Goal: Task Accomplishment & Management: Manage account settings

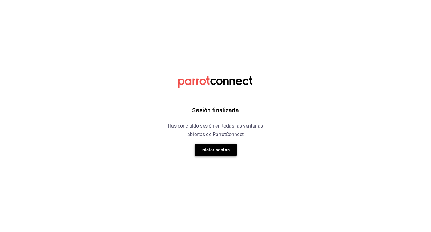
click at [211, 152] on button "Iniciar sesión" at bounding box center [216, 150] width 42 height 13
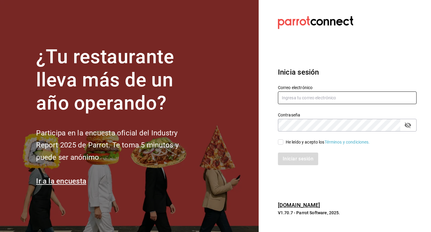
type input "mtzcia.rodrigo@gmail.com"
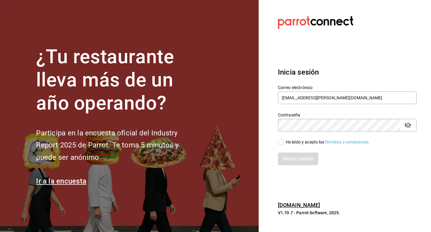
click at [282, 144] on input "He leído y acepto los Términos y condiciones." at bounding box center [280, 141] width 5 height 5
checkbox input "true"
click at [287, 156] on button "Iniciar sesión" at bounding box center [298, 159] width 41 height 13
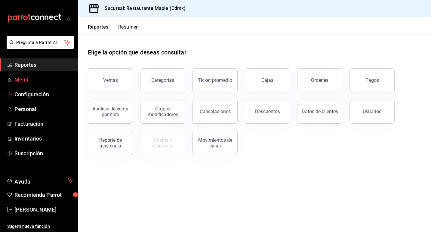
click at [40, 81] on span "Menú" at bounding box center [43, 80] width 59 height 8
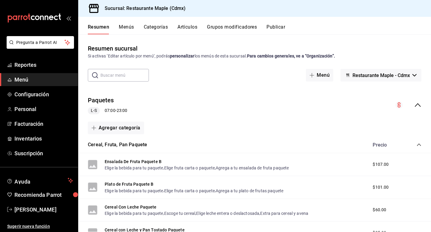
click at [124, 25] on button "Menús" at bounding box center [126, 29] width 15 height 10
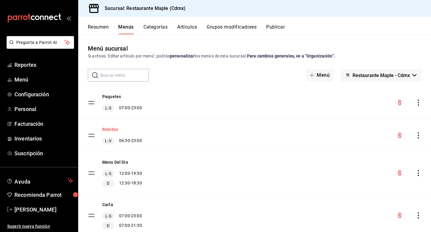
click at [113, 130] on button "Bebidas" at bounding box center [110, 129] width 16 height 6
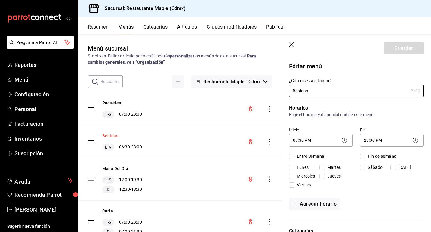
checkbox input "true"
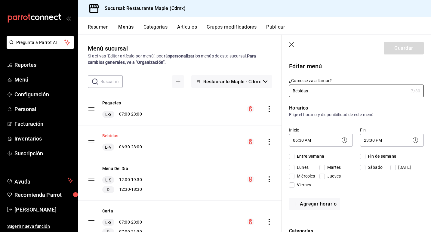
checkbox input "true"
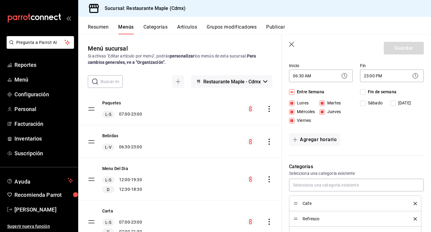
scroll to position [53, 0]
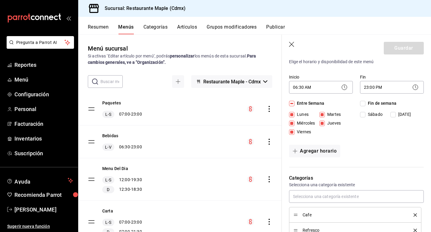
click at [364, 105] on input "Fin de semana" at bounding box center [362, 103] width 5 height 5
checkbox input "true"
click at [395, 49] on button "Guardar" at bounding box center [404, 48] width 40 height 13
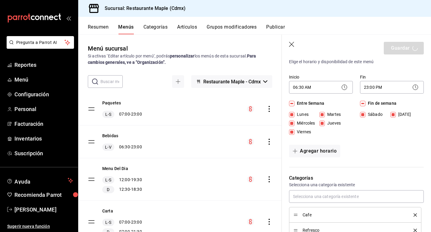
checkbox input "false"
type input "1758988571671"
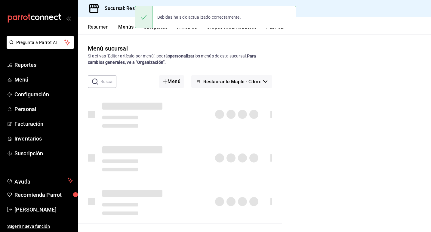
checkbox input "false"
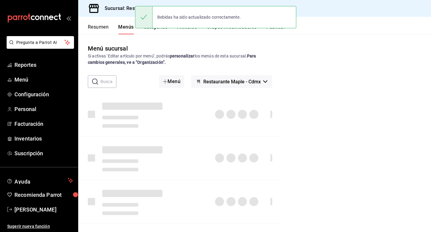
checkbox input "false"
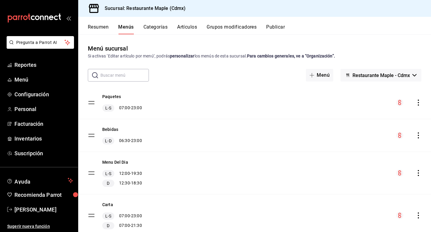
click at [94, 29] on button "Resumen" at bounding box center [98, 29] width 21 height 10
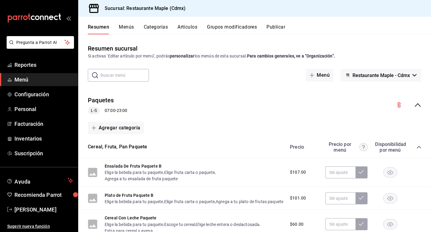
click at [123, 27] on button "Menús" at bounding box center [126, 29] width 15 height 10
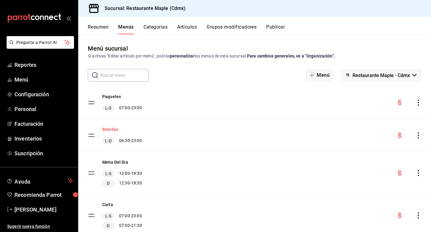
click at [112, 130] on button "Bebidas" at bounding box center [110, 129] width 16 height 6
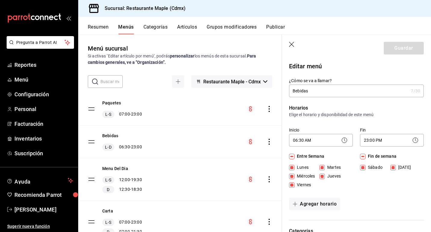
click at [98, 26] on button "Resumen" at bounding box center [98, 29] width 21 height 10
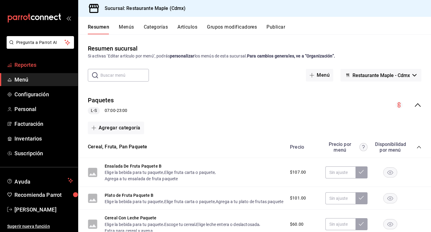
click at [21, 66] on span "Reportes" at bounding box center [43, 65] width 59 height 8
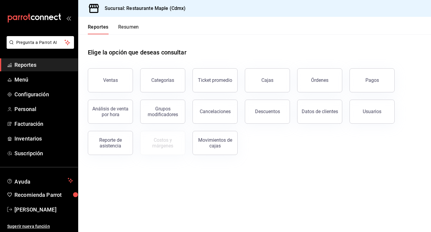
click at [44, 63] on span "Reportes" at bounding box center [43, 65] width 59 height 8
click at [104, 83] on button "Ventas" at bounding box center [110, 80] width 45 height 24
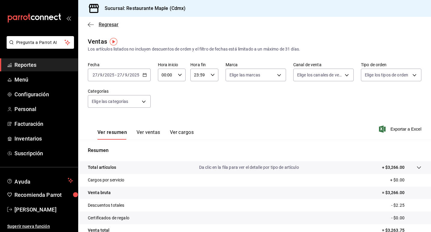
click at [108, 25] on span "Regresar" at bounding box center [109, 25] width 20 height 6
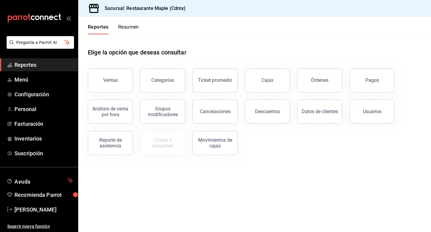
click at [130, 27] on button "Resumen" at bounding box center [128, 29] width 21 height 10
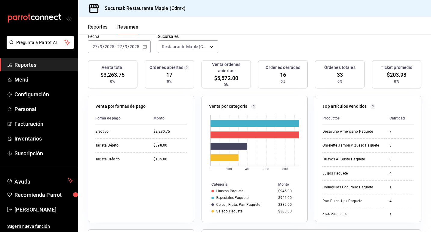
scroll to position [42, 0]
